Goal: Use online tool/utility

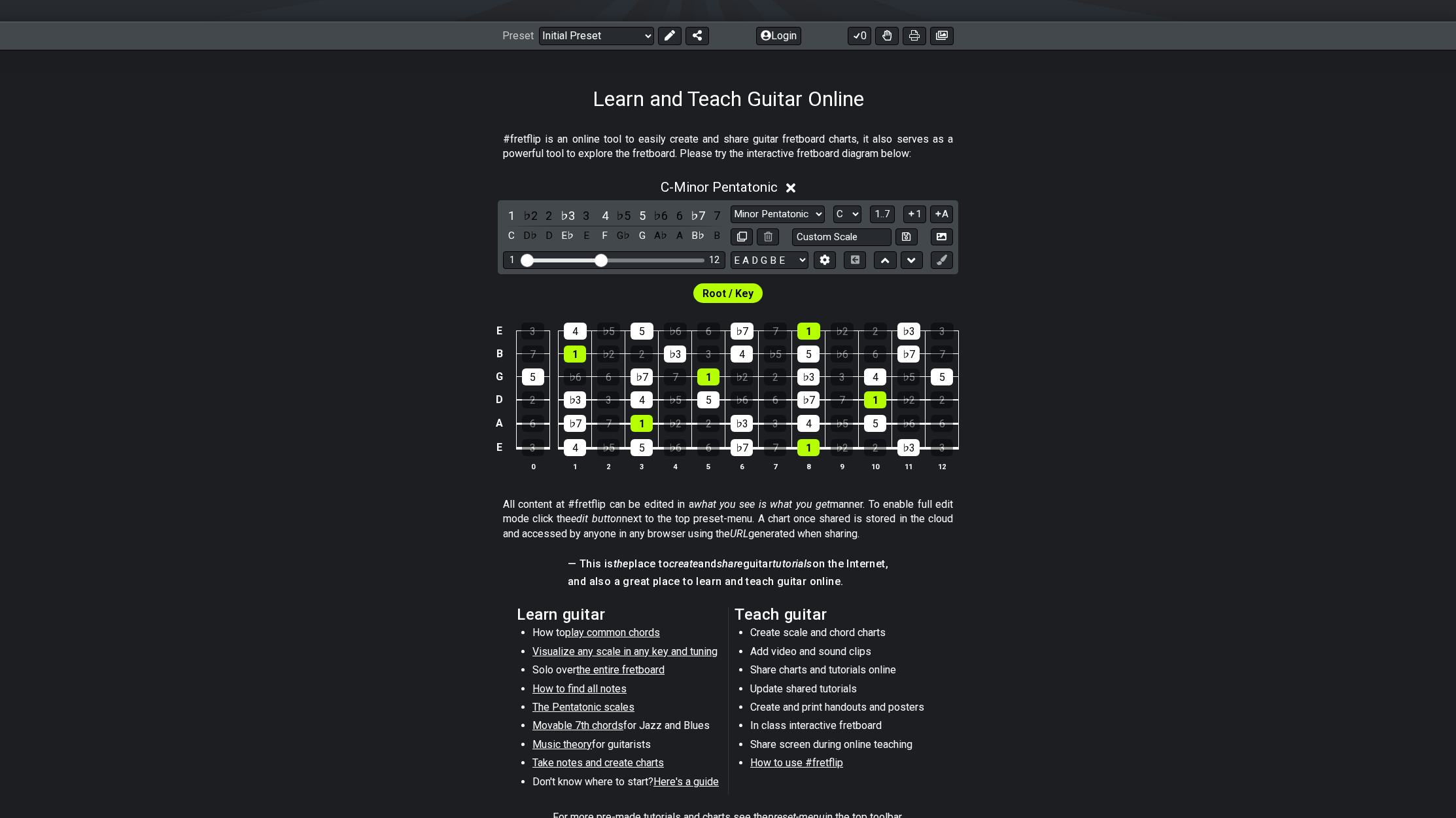
scroll to position [189, 0]
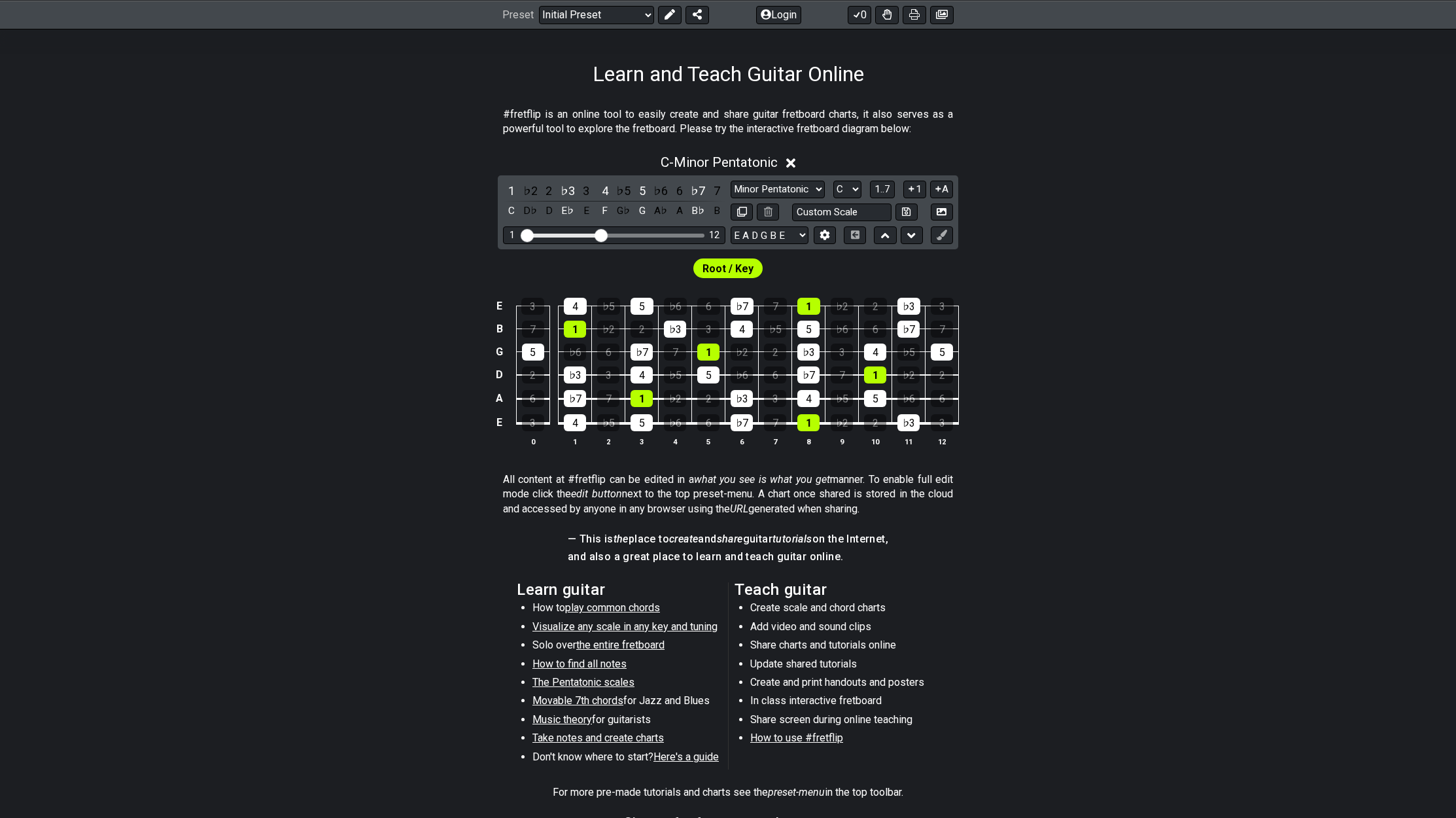
click at [831, 608] on li "Create scale and chord charts" at bounding box center [843, 609] width 187 height 18
click at [536, 357] on div "5" at bounding box center [532, 352] width 22 height 17
click at [532, 357] on div "5" at bounding box center [532, 352] width 22 height 17
select select "B"
click option "B" at bounding box center [0, 0] width 0 height 0
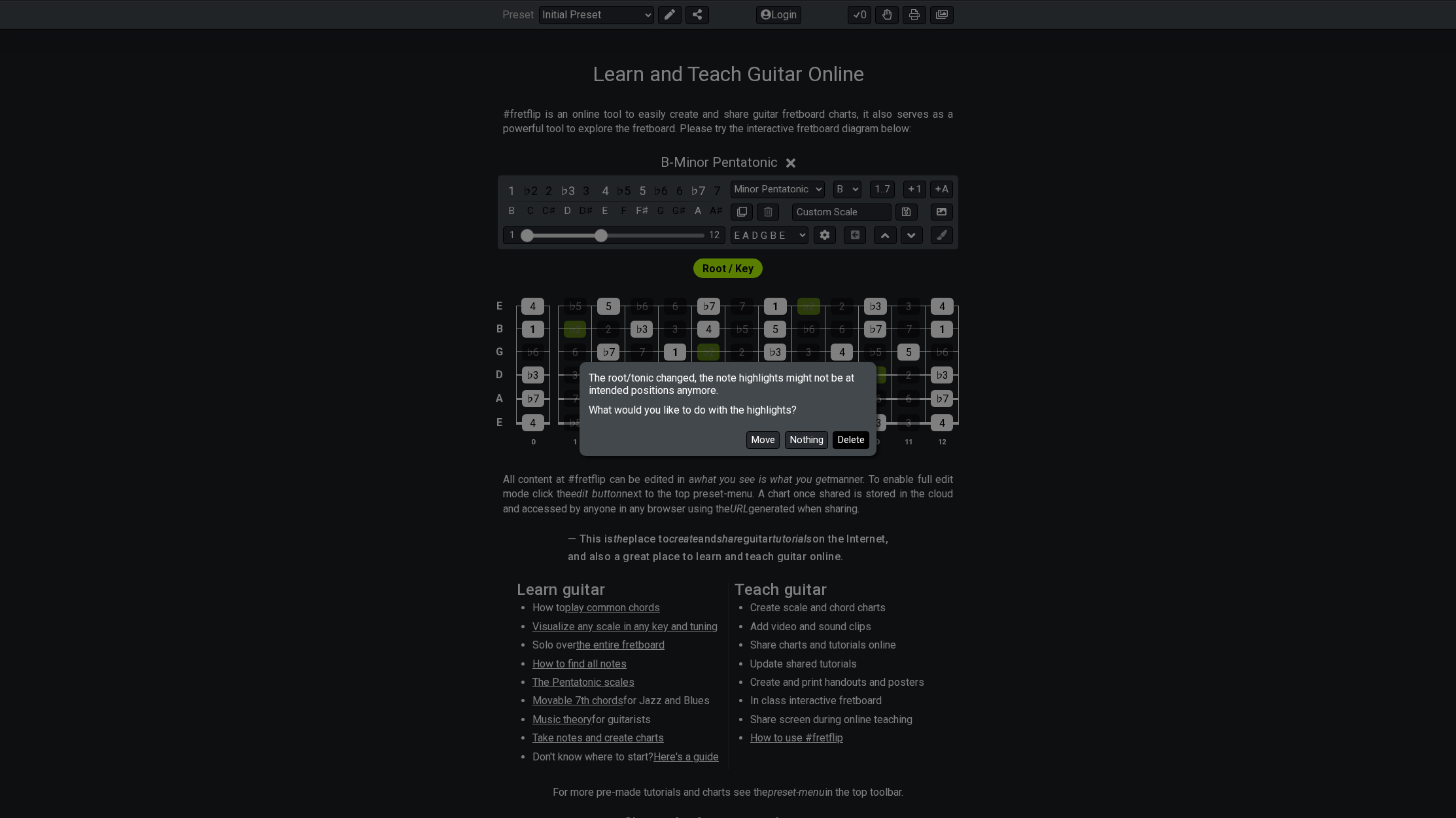
click at [850, 440] on button "Delete" at bounding box center [851, 439] width 37 height 18
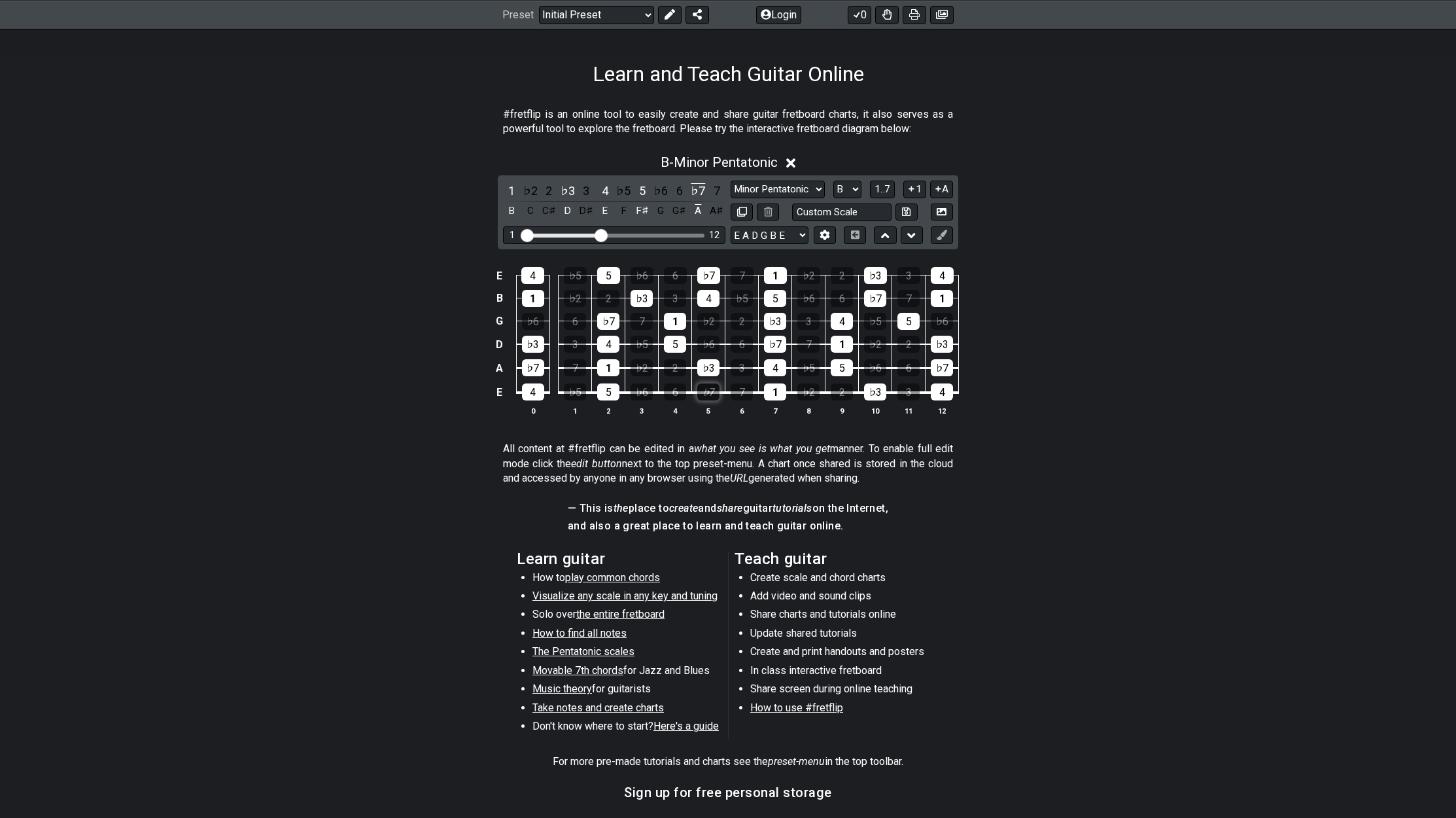
click at [713, 395] on div "♭7" at bounding box center [708, 392] width 22 height 17
click at [609, 393] on div "5" at bounding box center [608, 392] width 22 height 17
click at [609, 365] on div "1" at bounding box center [608, 368] width 22 height 17
drag, startPoint x: 539, startPoint y: 277, endPoint x: 546, endPoint y: 365, distance: 88.3
click at [529, 406] on tbody "E 4 ♭5 5 ♭6 6 ♭7 7 1 ♭2 2 ♭3 3 4 B 1 ♭2 2 ♭3 3 4 ♭5 5 ♭6 6 ♭7 7 1 G ♭6 6 ♭7 7 1…" at bounding box center [725, 329] width 467 height 154
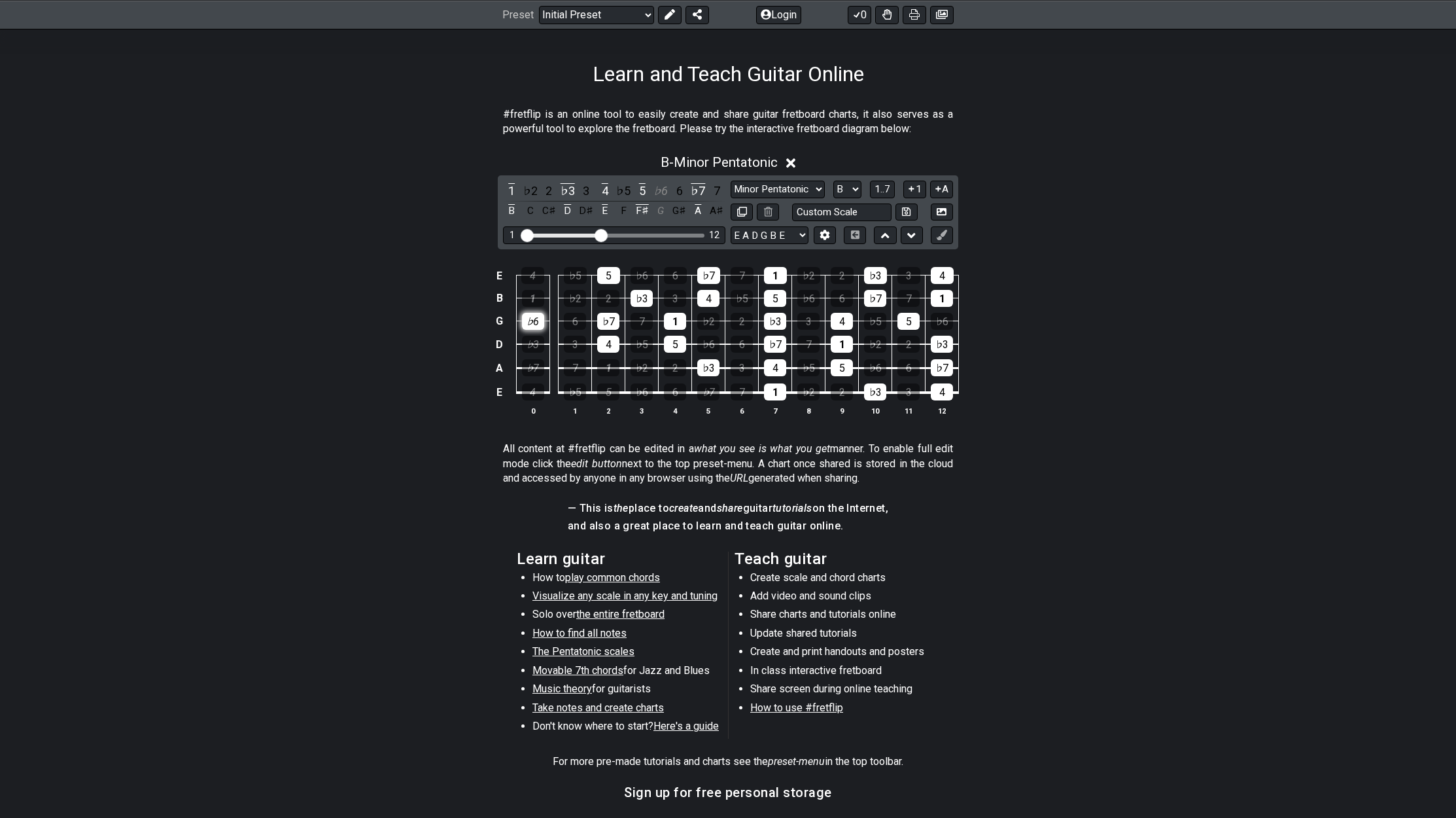
click at [530, 317] on div "♭6" at bounding box center [532, 322] width 22 height 17
drag, startPoint x: 606, startPoint y: 260, endPoint x: 608, endPoint y: 325, distance: 65.0
click at [609, 311] on tbody "E 4 ♭5 5 ♭6 6 ♭7 7 1 ♭2 2 ♭3 3 4 B 1 ♭2 2 ♭3 3 4 ♭5 5 ♭6 6 ♭7 7 1 G ♭6 6 ♭7 7 1…" at bounding box center [725, 329] width 467 height 154
click at [608, 325] on div "♭7" at bounding box center [608, 322] width 22 height 17
click at [613, 270] on div "5" at bounding box center [609, 275] width 23 height 17
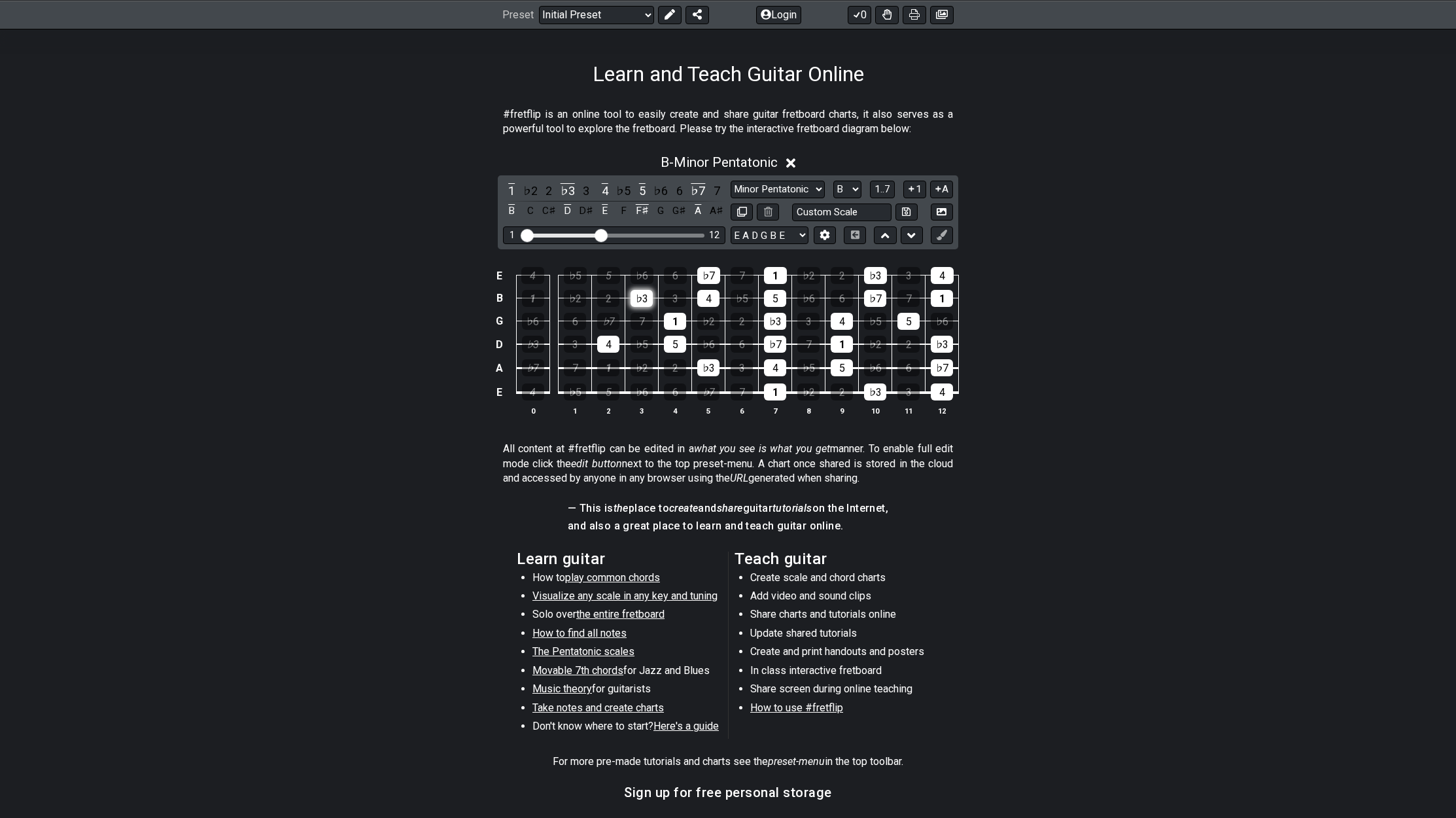
click at [640, 305] on div "♭3" at bounding box center [641, 298] width 22 height 17
click at [673, 319] on div "1" at bounding box center [674, 322] width 22 height 17
drag, startPoint x: 614, startPoint y: 343, endPoint x: 677, endPoint y: 343, distance: 63.0
click at [677, 343] on tr "D ♭3 3 4 ♭5 5 ♭6 6 ♭7 7 1 ♭2 2 ♭3" at bounding box center [725, 333] width 467 height 24
click at [646, 344] on div "♭5" at bounding box center [641, 344] width 22 height 17
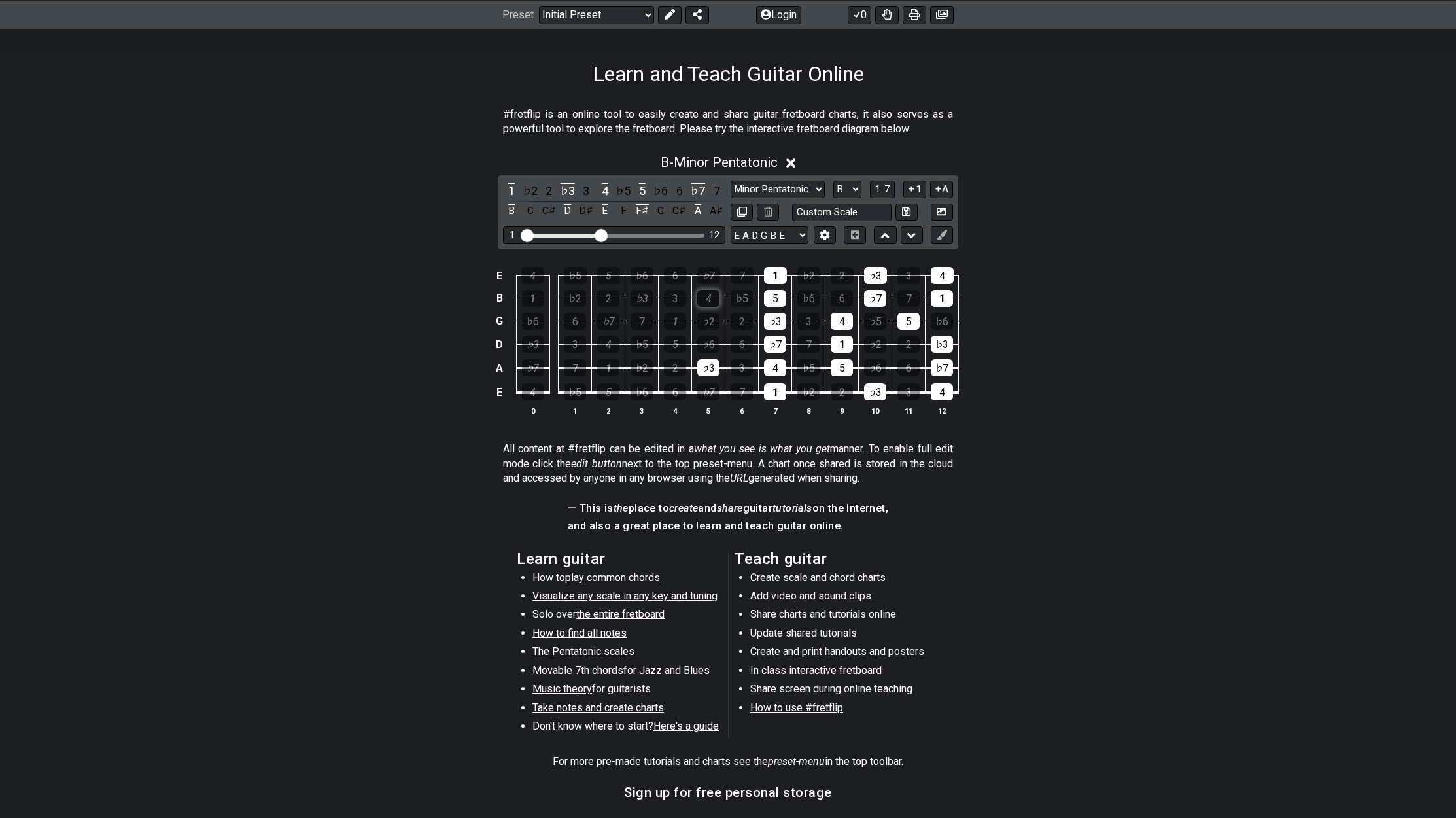
drag, startPoint x: 710, startPoint y: 270, endPoint x: 709, endPoint y: 299, distance: 29.0
click at [709, 299] on tbody "E 4 ♭5 5 ♭6 6 ♭7 7 1 ♭2 2 ♭3 3 4 B 1 ♭2 2 ♭3 3 4 ♭5 5 ♭6 6 ♭7 7 1 G ♭6 6 ♭7 7 1…" at bounding box center [725, 329] width 467 height 154
click at [713, 363] on div "♭3" at bounding box center [708, 368] width 22 height 17
drag, startPoint x: 774, startPoint y: 275, endPoint x: 774, endPoint y: 367, distance: 92.0
click at [774, 367] on tbody "E 4 ♭5 5 ♭6 6 ♭7 7 1 ♭2 2 ♭3 3 4 B 1 ♭2 2 ♭3 3 4 ♭5 5 ♭6 6 ♭7 7 1 G ♭6 6 ♭7 7 1…" at bounding box center [725, 329] width 467 height 154
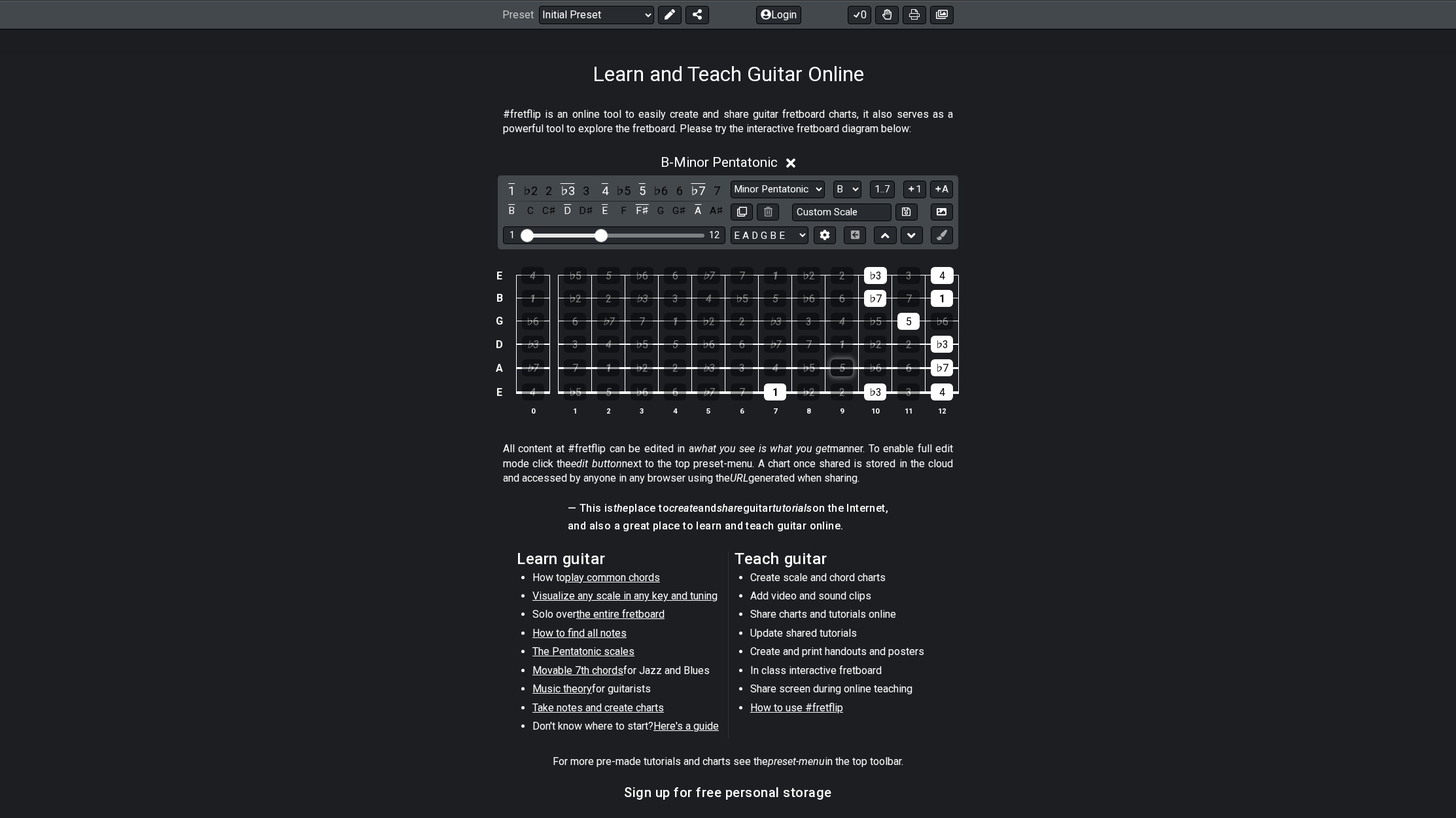
drag, startPoint x: 838, startPoint y: 320, endPoint x: 839, endPoint y: 369, distance: 49.0
click at [839, 369] on tbody "E 4 ♭5 5 ♭6 6 ♭7 7 1 ♭2 2 ♭3 3 4 B 1 ♭2 2 ♭3 3 4 ♭5 5 ♭6 6 ♭7 7 1 G ♭6 6 ♭7 7 1…" at bounding box center [725, 329] width 467 height 154
drag, startPoint x: 873, startPoint y: 275, endPoint x: 875, endPoint y: 290, distance: 15.1
click at [875, 290] on tbody "E 4 ♭5 5 ♭6 6 ♭7 7 1 ♭2 2 ♭3 3 4 B 1 ♭2 2 ♭3 3 4 ♭5 5 ♭6 6 ♭7 7 1 G ♭6 6 ♭7 7 1…" at bounding box center [725, 329] width 467 height 154
drag, startPoint x: 944, startPoint y: 273, endPoint x: 944, endPoint y: 298, distance: 25.0
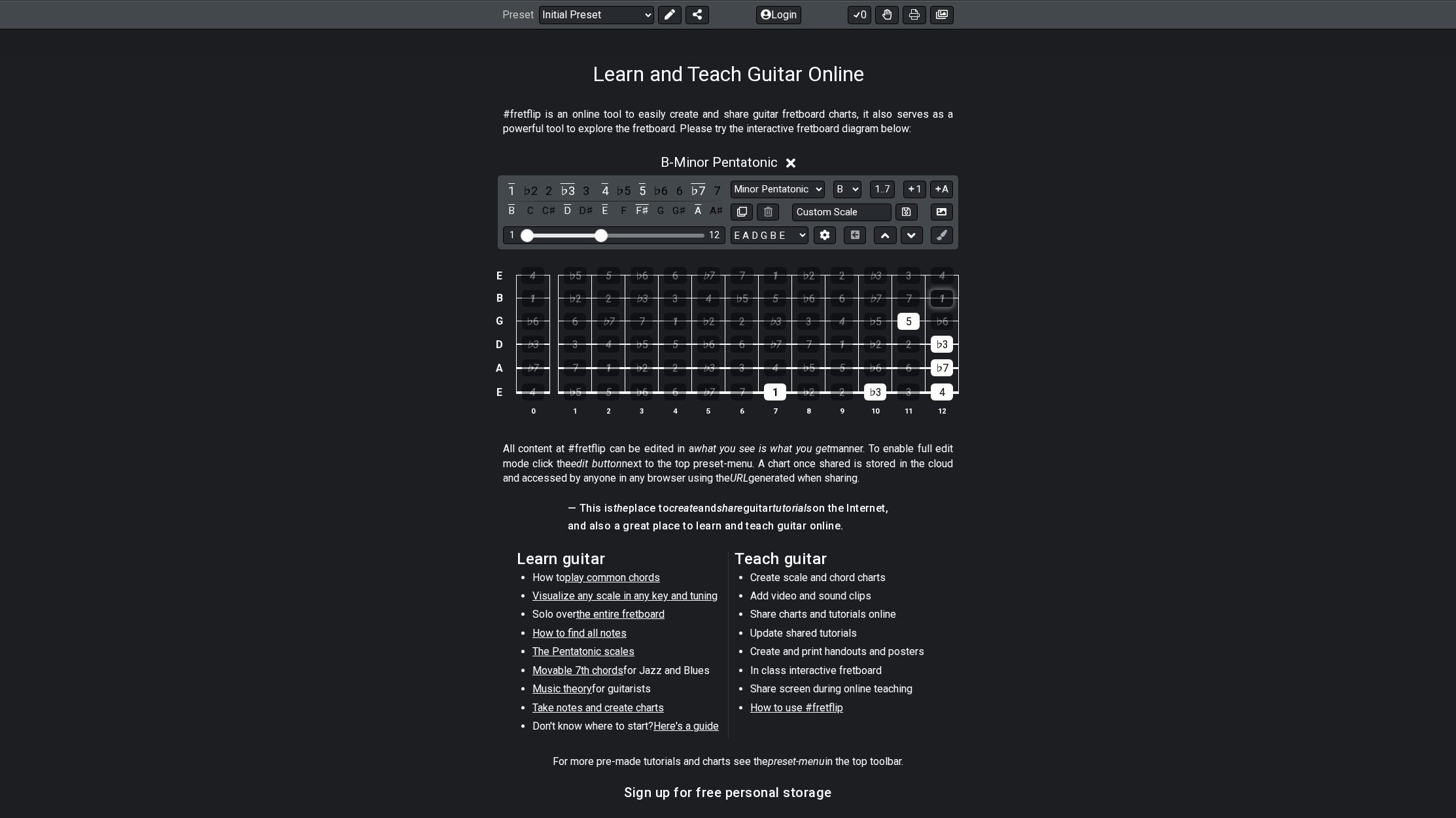
click at [944, 298] on tbody "E 4 ♭5 5 ♭6 6 ♭7 7 1 ♭2 2 ♭3 3 4 B 1 ♭2 2 ♭3 3 4 ♭5 5 ♭6 6 ♭7 7 1 G ♭6 6 ♭7 7 1…" at bounding box center [725, 329] width 467 height 154
click at [911, 318] on div "5" at bounding box center [908, 322] width 22 height 17
drag, startPoint x: 947, startPoint y: 342, endPoint x: 944, endPoint y: 398, distance: 56.1
click at [944, 398] on tbody "E 4 ♭5 5 ♭6 6 ♭7 7 1 ♭2 2 ♭3 3 4 B 1 ♭2 2 ♭3 3 4 ♭5 5 ♭6 6 ♭7 7 1 G ♭6 6 ♭7 7 1…" at bounding box center [725, 329] width 467 height 154
click at [878, 393] on div "♭3" at bounding box center [875, 392] width 22 height 17
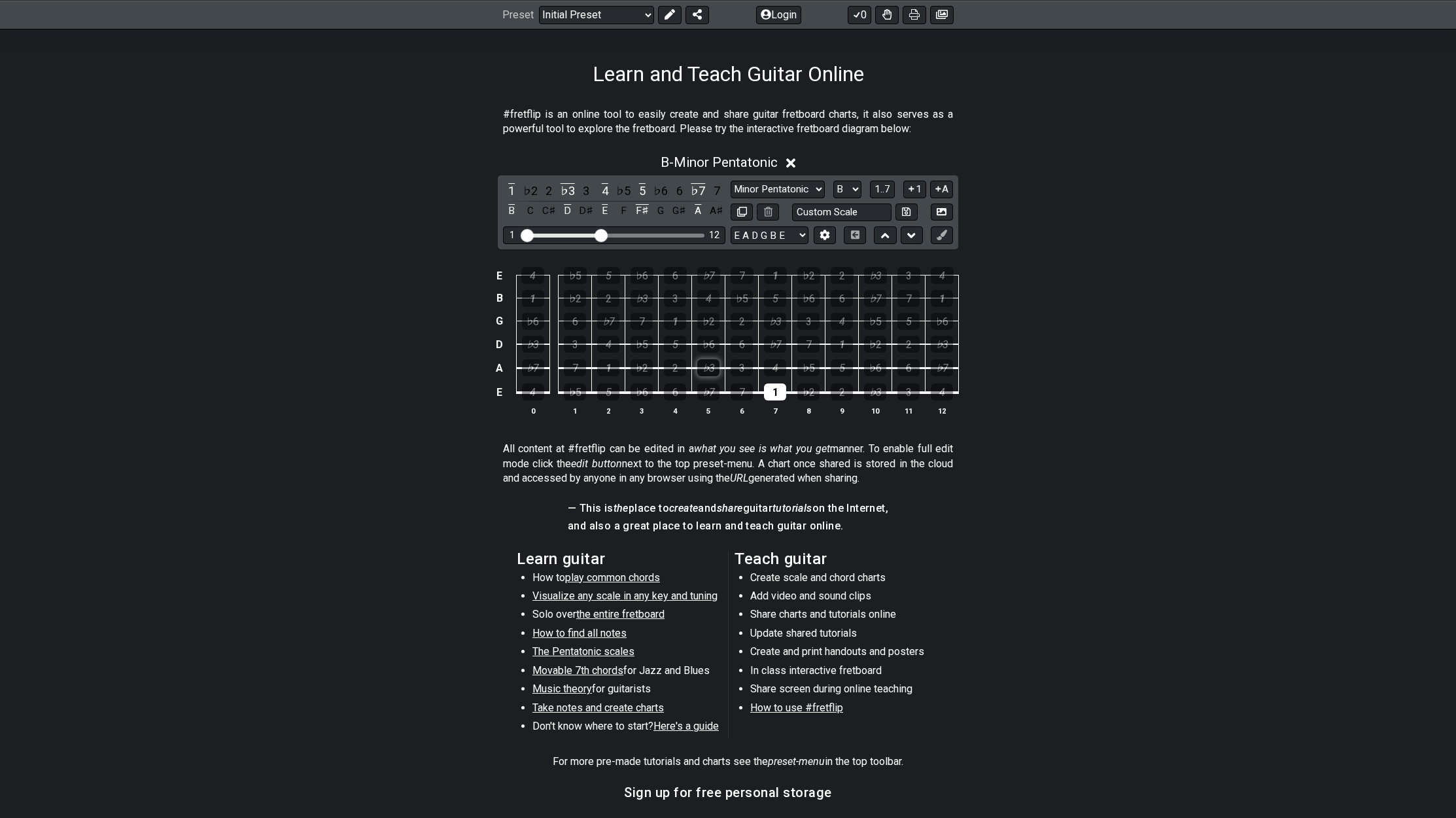
click at [707, 367] on div "♭3" at bounding box center [708, 368] width 22 height 17
click at [777, 369] on div "4" at bounding box center [774, 368] width 22 height 17
click at [843, 365] on div "5" at bounding box center [841, 368] width 22 height 17
click at [778, 344] on div "♭7" at bounding box center [774, 344] width 22 height 17
click at [836, 343] on div "1" at bounding box center [841, 344] width 22 height 17
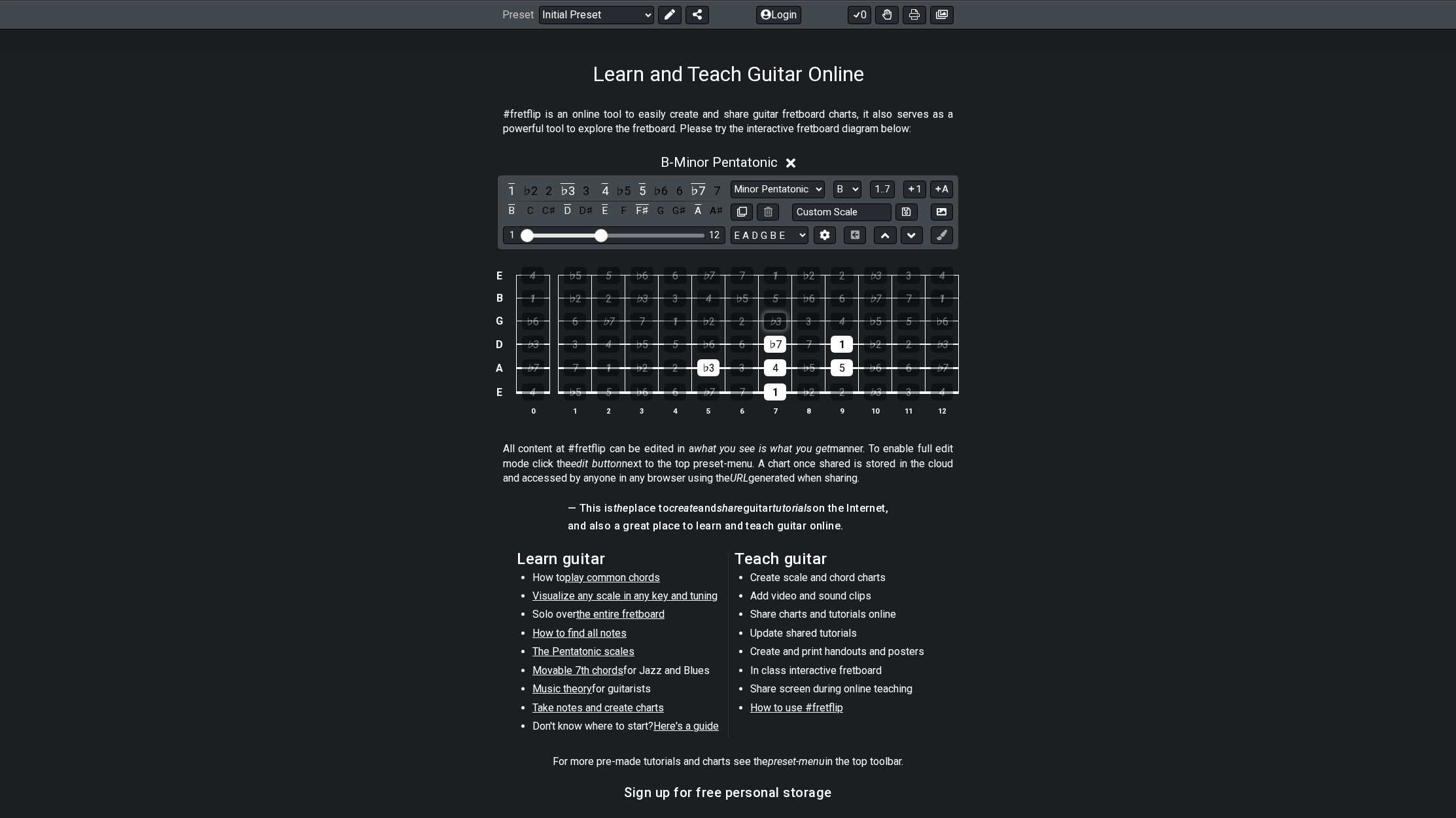
click at [765, 317] on div "♭3" at bounding box center [774, 322] width 22 height 17
click at [839, 323] on div "4" at bounding box center [841, 322] width 22 height 17
click at [911, 322] on div "5" at bounding box center [908, 322] width 22 height 17
click at [877, 297] on div "♭7" at bounding box center [875, 298] width 22 height 17
click at [880, 277] on div "♭3" at bounding box center [875, 275] width 23 height 17
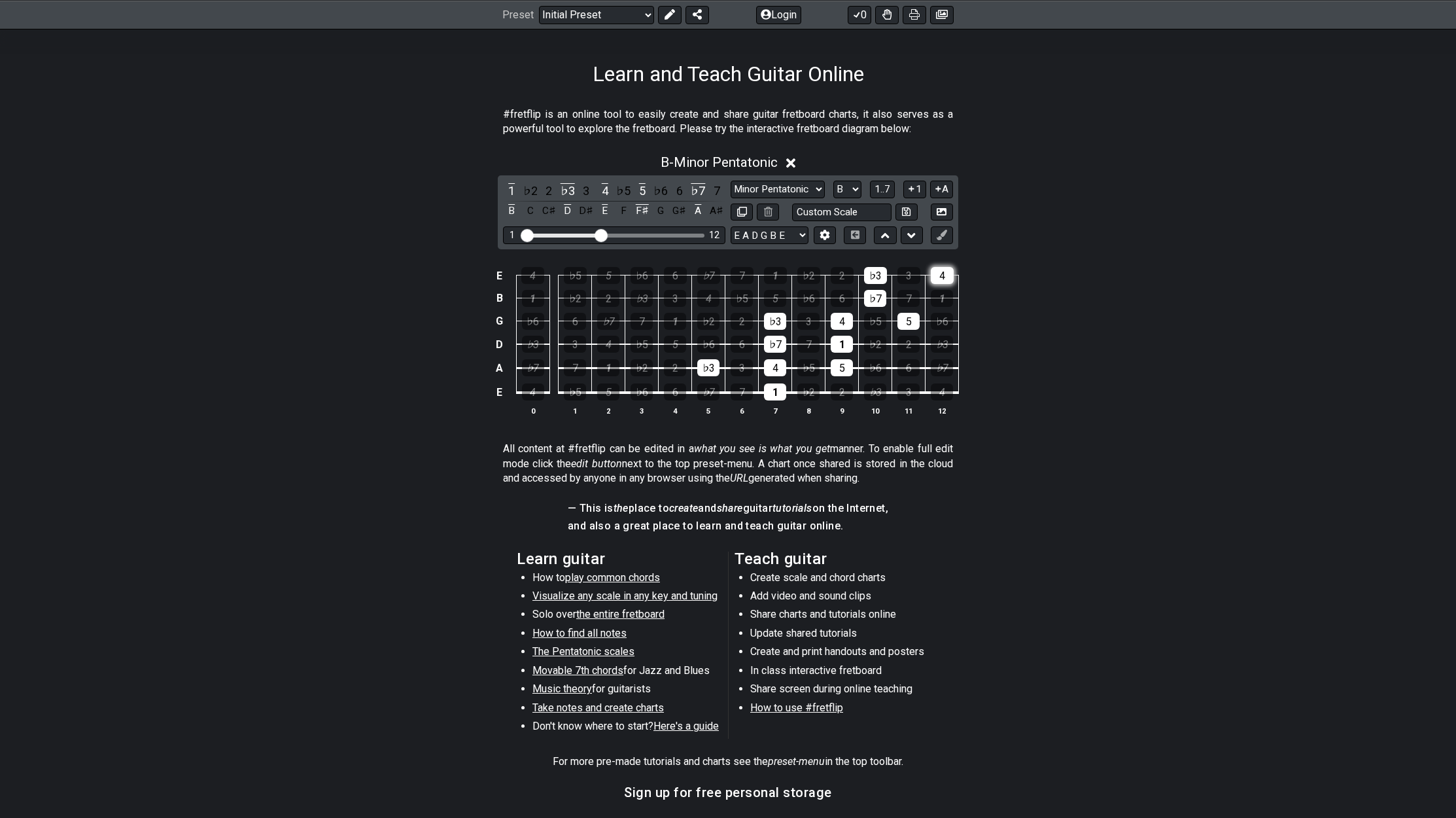
click at [943, 277] on div "4" at bounding box center [942, 275] width 23 height 17
drag, startPoint x: 603, startPoint y: 235, endPoint x: 614, endPoint y: 235, distance: 11.0
click at [614, 234] on input "Visible fret range" at bounding box center [615, 234] width 186 height 0
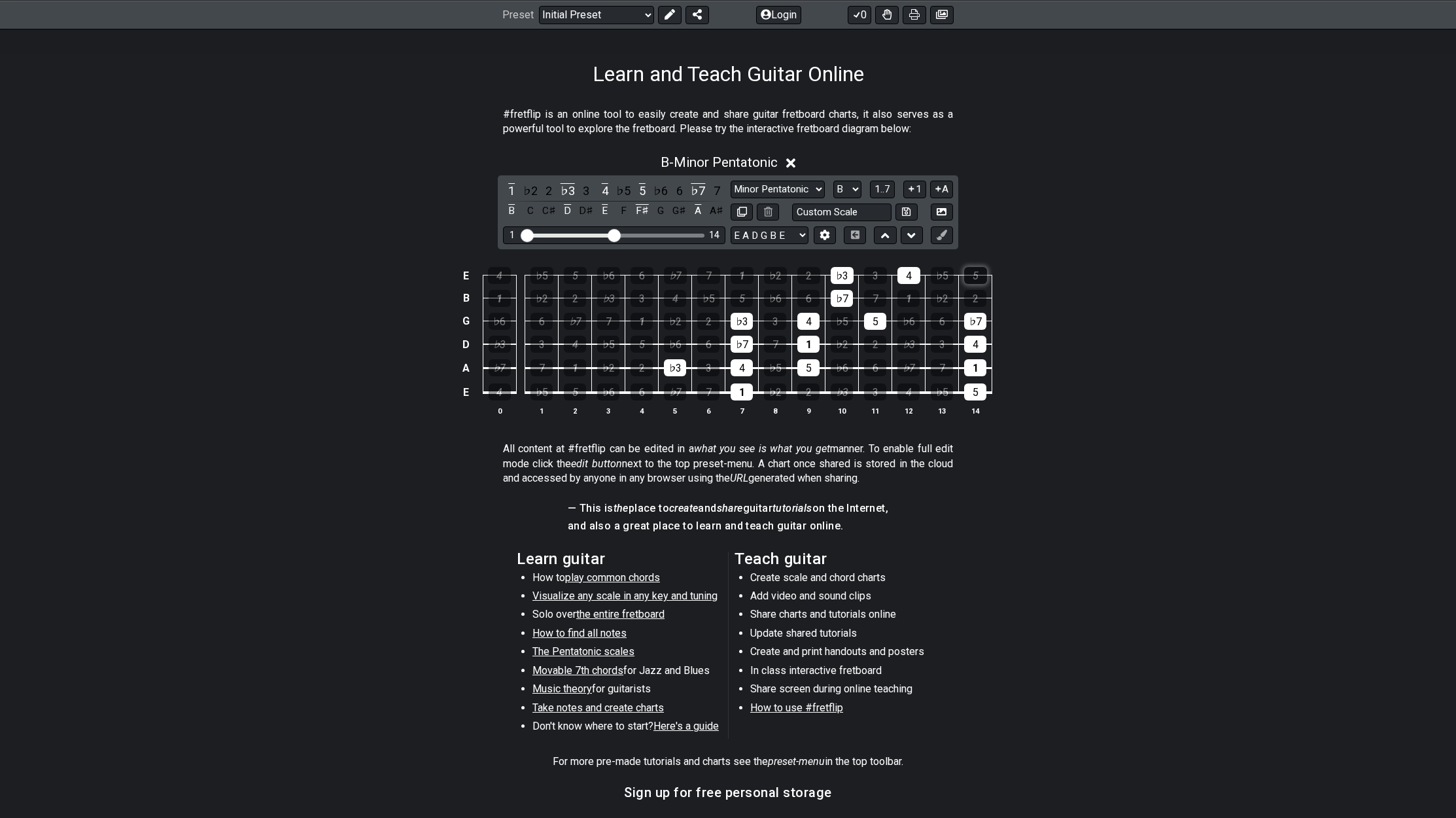
click at [975, 270] on div "5" at bounding box center [975, 275] width 23 height 17
click at [974, 319] on div "♭7" at bounding box center [974, 322] width 22 height 17
click at [972, 343] on div "4" at bounding box center [974, 344] width 22 height 17
click at [975, 367] on div "1" at bounding box center [974, 368] width 22 height 17
click at [975, 391] on div "5" at bounding box center [974, 392] width 22 height 17
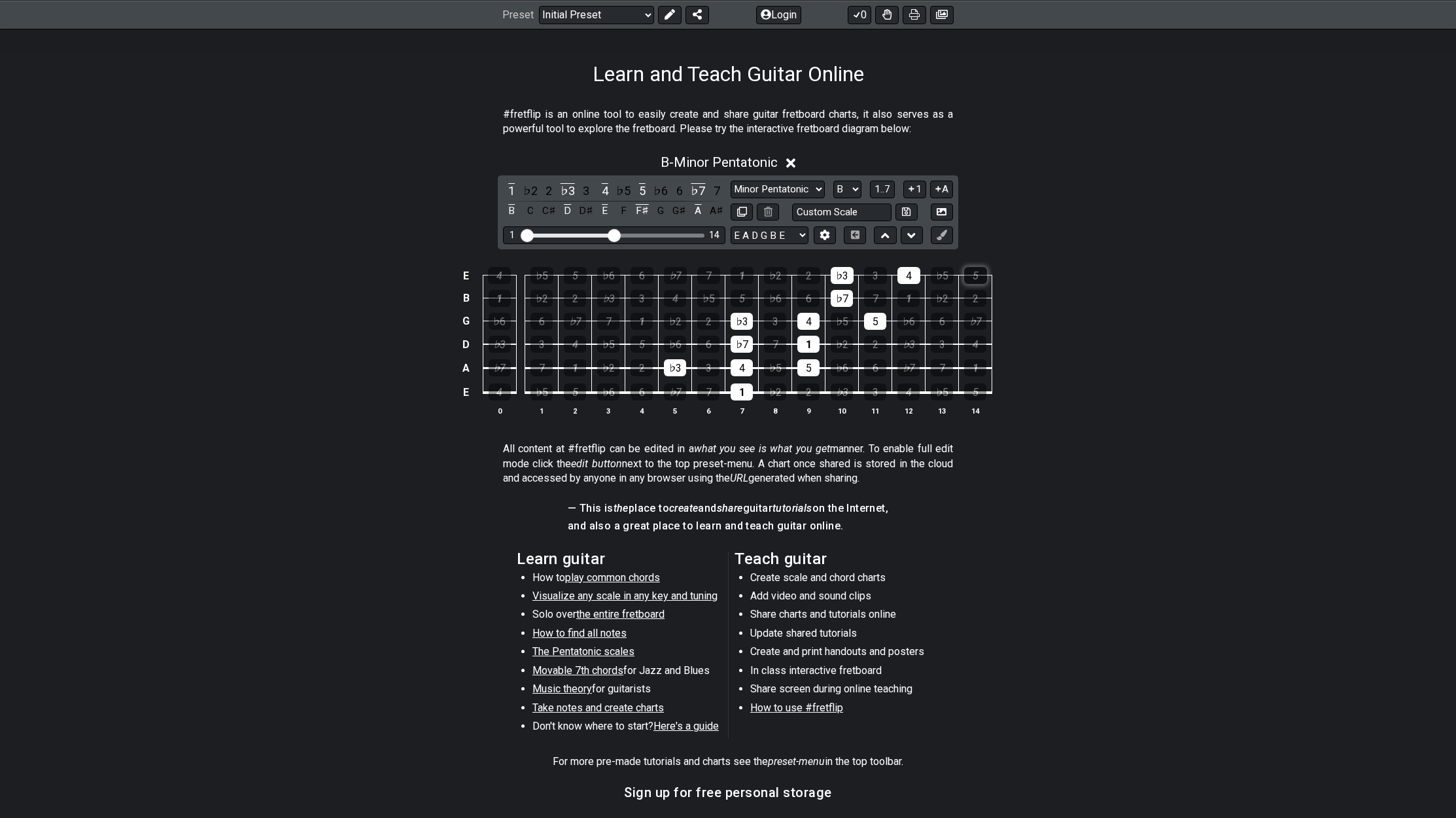
click at [972, 275] on div "5" at bounding box center [975, 275] width 23 height 17
click at [912, 296] on div "1" at bounding box center [908, 298] width 22 height 17
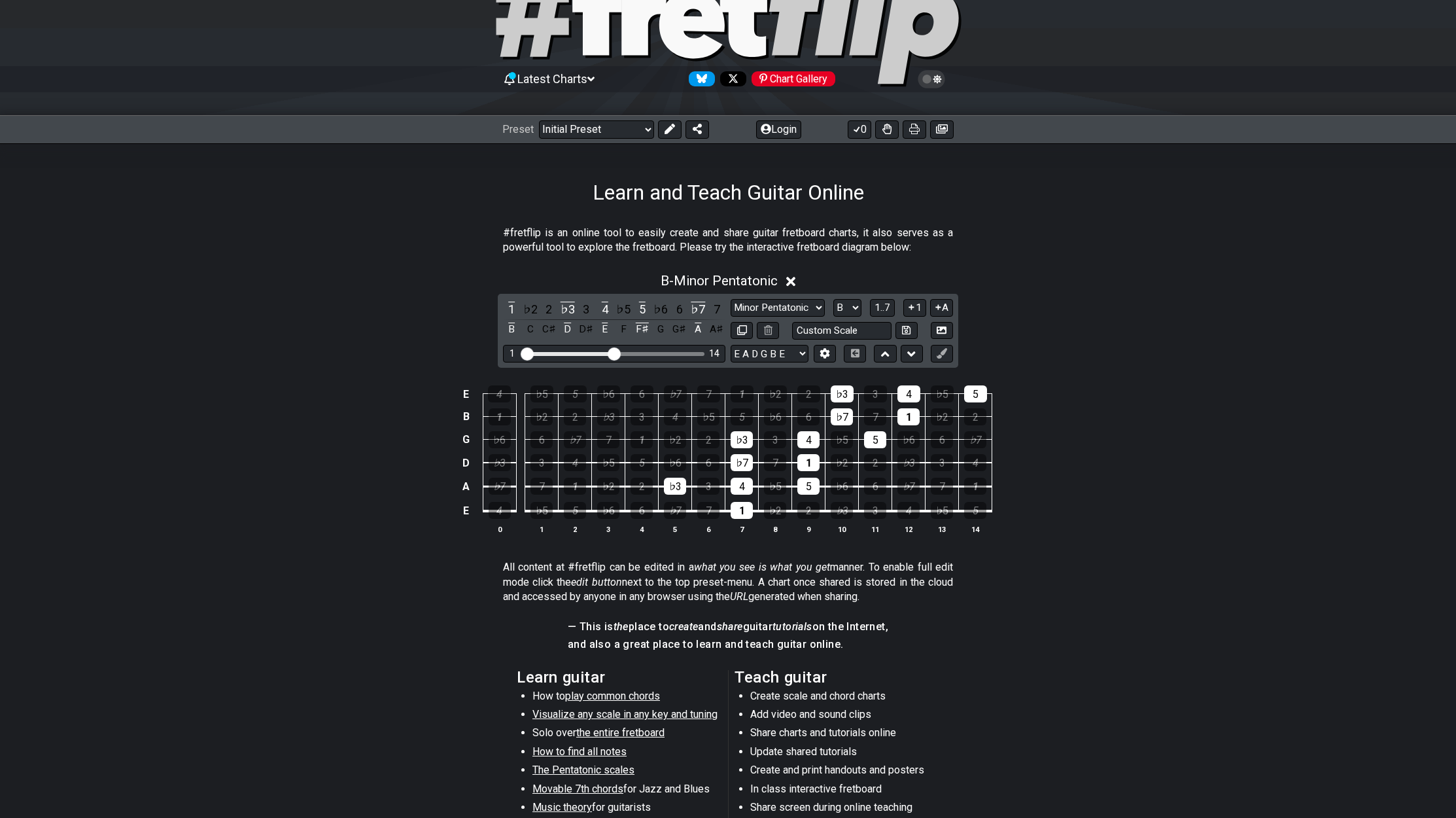
scroll to position [67, 0]
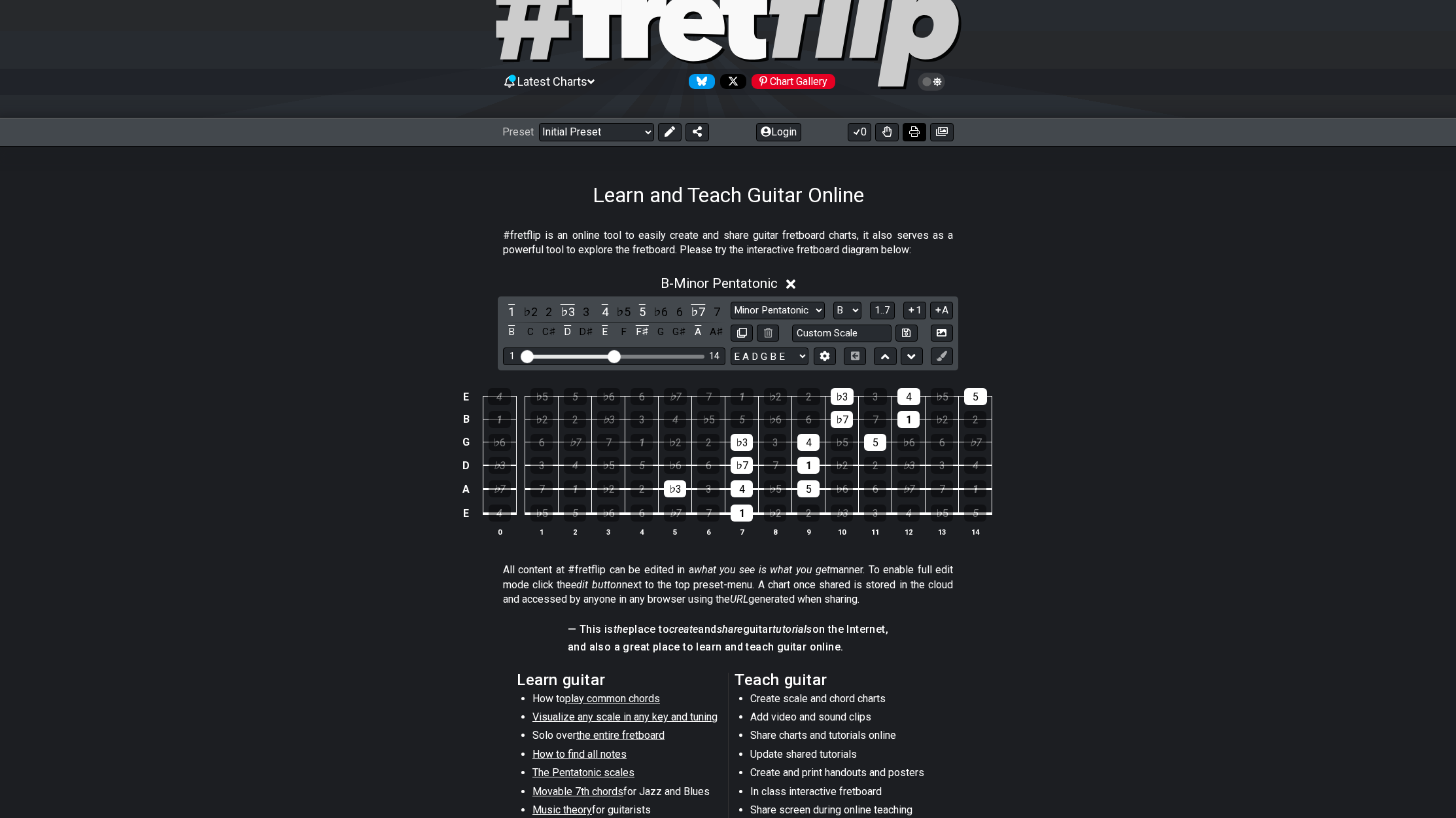
click at [912, 131] on icon at bounding box center [913, 131] width 10 height 10
click at [850, 334] on input "text" at bounding box center [841, 333] width 100 height 18
click at [863, 332] on input "B Pentatonic pattern" at bounding box center [841, 333] width 100 height 18
drag, startPoint x: 865, startPoint y: 331, endPoint x: 817, endPoint y: 327, distance: 48.2
click at [817, 327] on input "B Pentatonic pattern" at bounding box center [841, 333] width 100 height 18
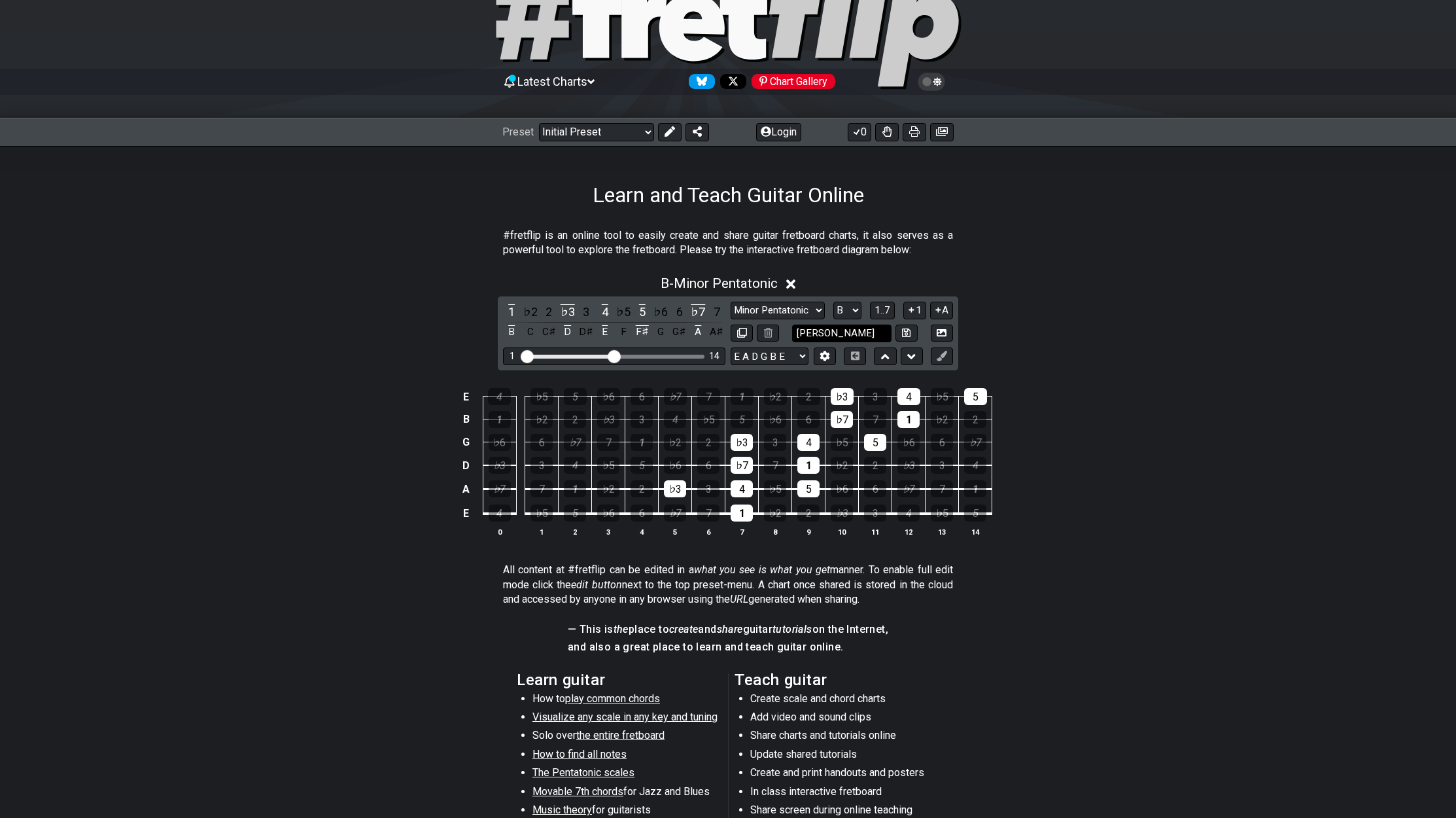
click at [843, 329] on input "[PERSON_NAME]" at bounding box center [841, 333] width 100 height 18
type input "B Pent from any B"
click at [1054, 249] on section "#fretflip is an online tool to easily create and share guitar fretboard charts,…" at bounding box center [728, 246] width 1456 height 46
drag, startPoint x: 940, startPoint y: 134, endPoint x: 975, endPoint y: 172, distance: 51.7
click at [975, 172] on div "Latest Charts Chart Gallery The Internet Guitar fretboard tool - view and edit …" at bounding box center [728, 499] width 1456 height 1134
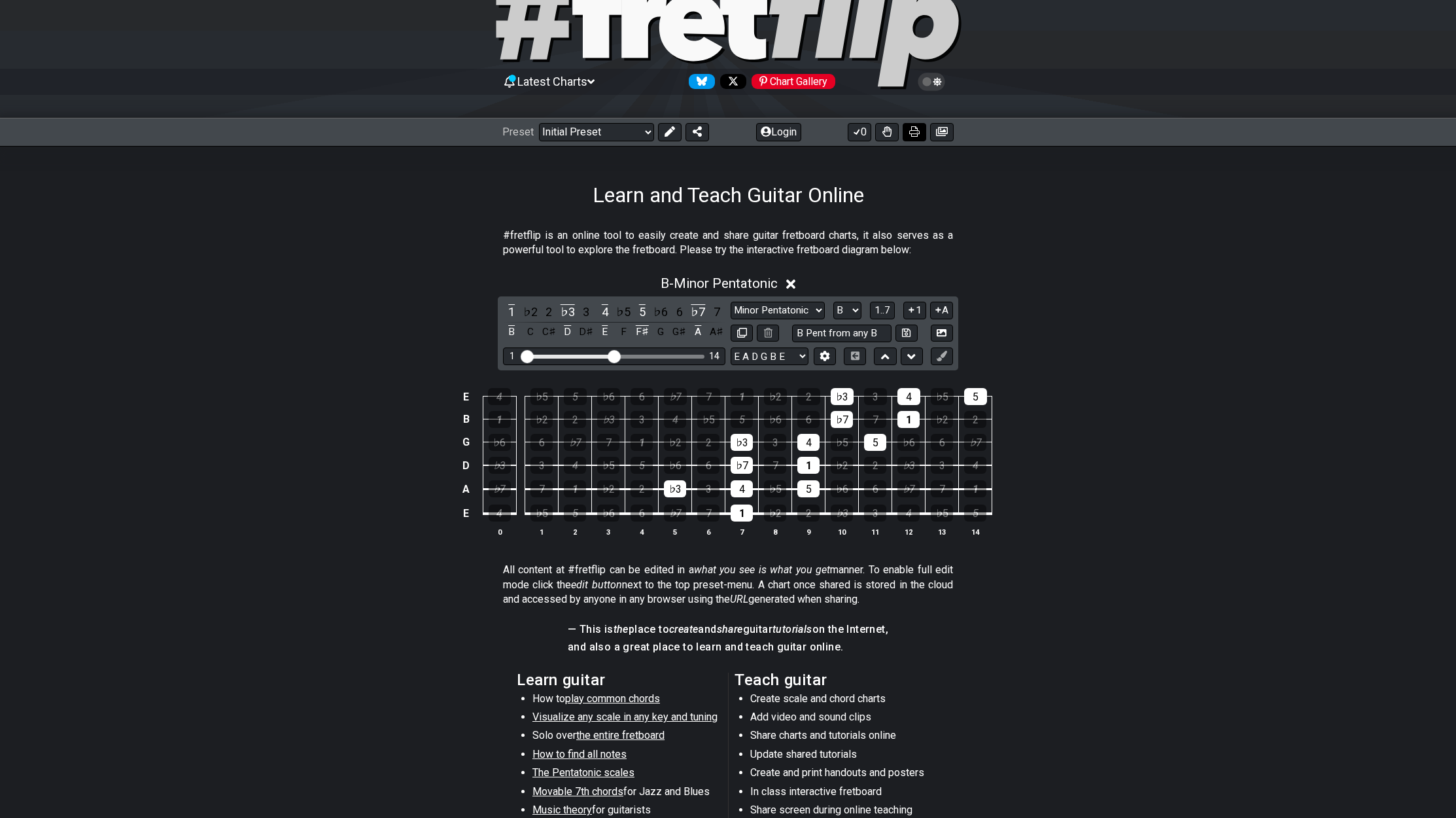
click at [911, 132] on icon at bounding box center [913, 131] width 10 height 10
click at [945, 127] on icon at bounding box center [942, 132] width 11 height 9
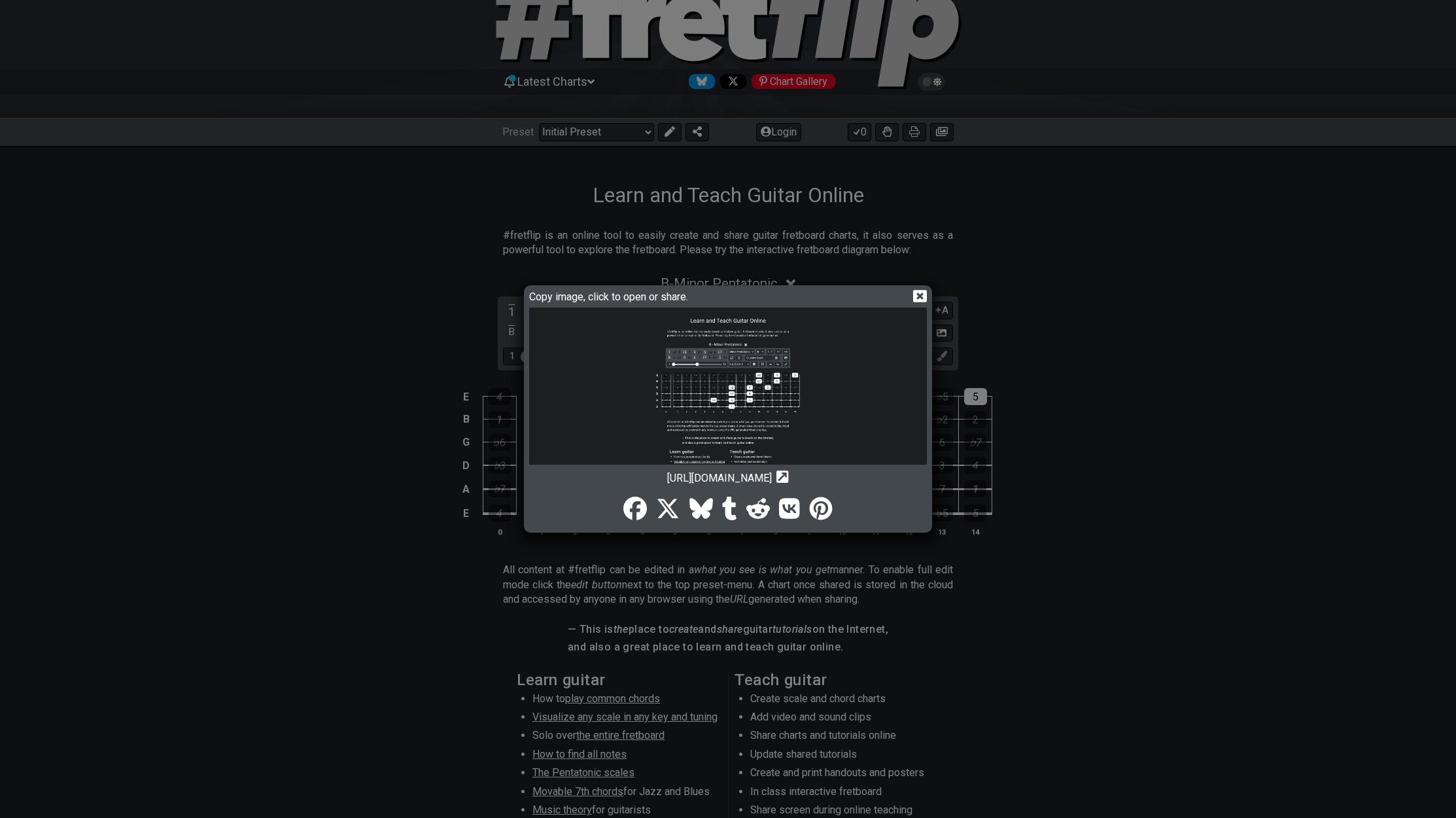
click at [767, 416] on img at bounding box center [728, 418] width 397 height 220
